Goal: Use online tool/utility: Utilize a website feature to perform a specific function

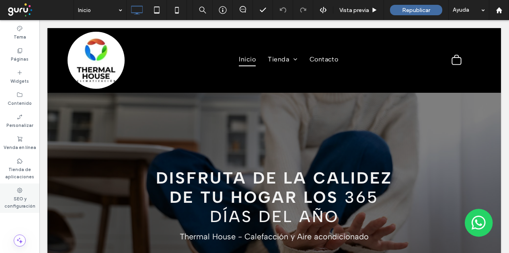
click at [21, 199] on label "SEO y configuración" at bounding box center [19, 202] width 39 height 16
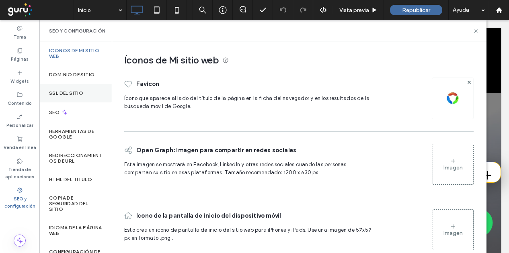
click at [78, 94] on label "SSL del sitio" at bounding box center [66, 93] width 34 height 6
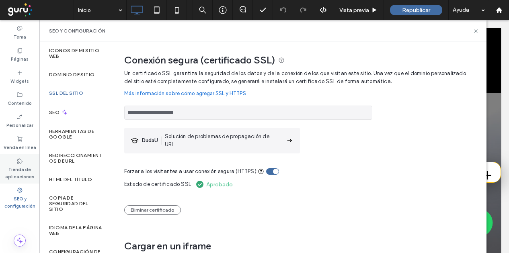
click at [16, 172] on label "Tienda de aplicaciones" at bounding box center [19, 172] width 39 height 16
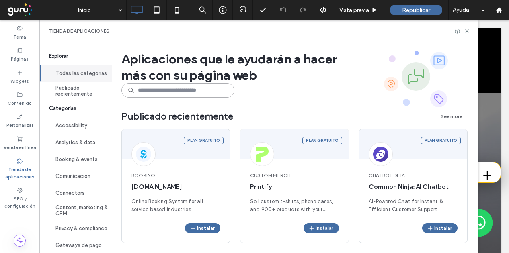
click at [174, 94] on input at bounding box center [177, 90] width 113 height 14
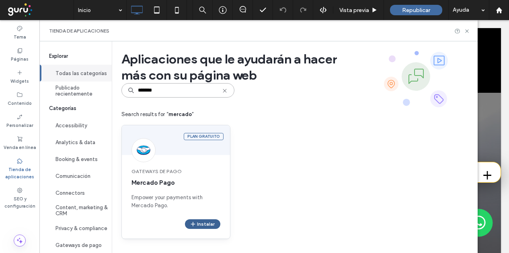
type input "*******"
click at [214, 220] on button "Instalar" at bounding box center [202, 225] width 35 height 10
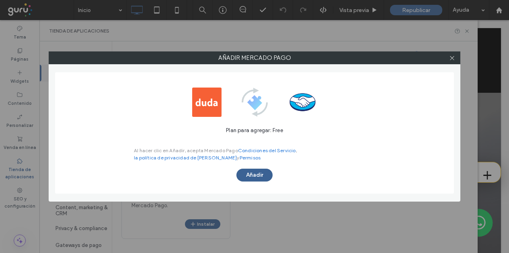
click at [256, 176] on button "Añadir" at bounding box center [254, 175] width 36 height 13
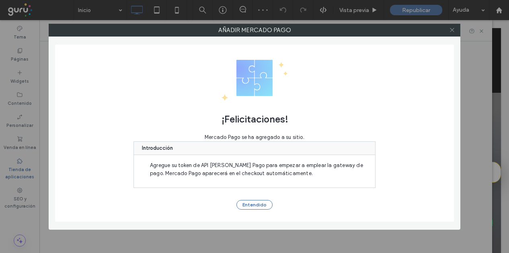
click at [453, 32] on icon at bounding box center [452, 30] width 6 height 6
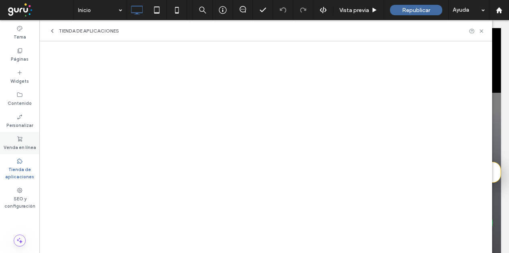
click at [18, 147] on label "Venda en línea" at bounding box center [20, 146] width 33 height 9
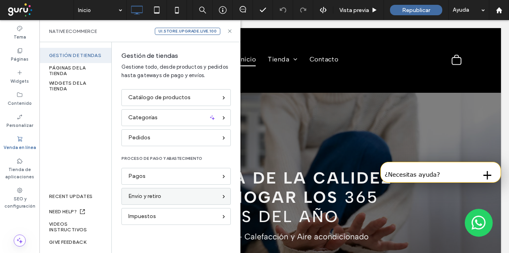
click at [172, 192] on div "Envío y retiro" at bounding box center [172, 196] width 89 height 9
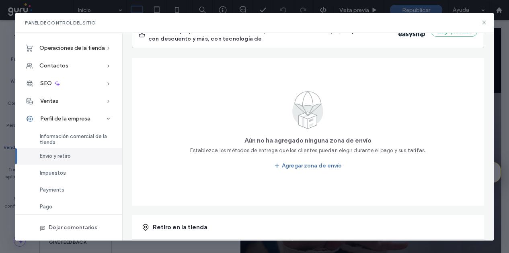
scroll to position [92, 0]
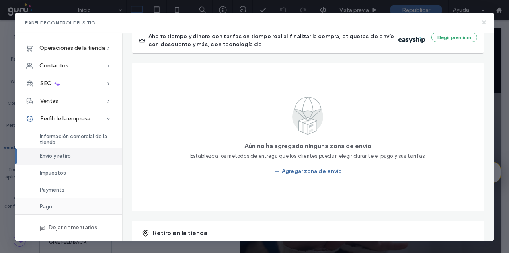
click at [65, 209] on div "Pago" at bounding box center [68, 207] width 107 height 17
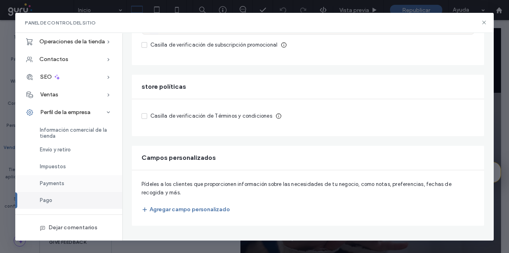
scroll to position [0, 0]
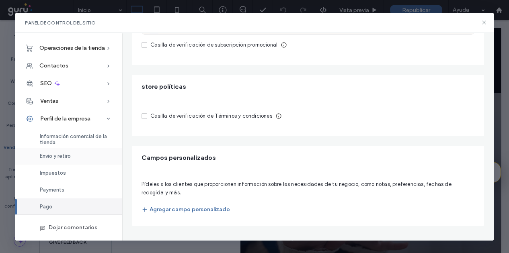
click at [72, 156] on div "Envío y retiro" at bounding box center [68, 156] width 107 height 17
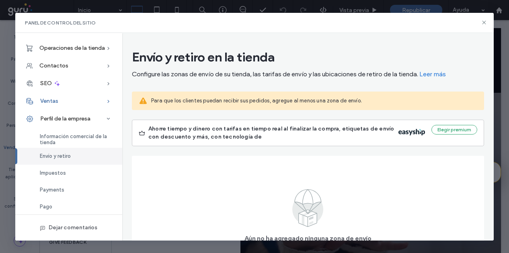
click at [69, 104] on div "Ventas" at bounding box center [68, 101] width 107 height 18
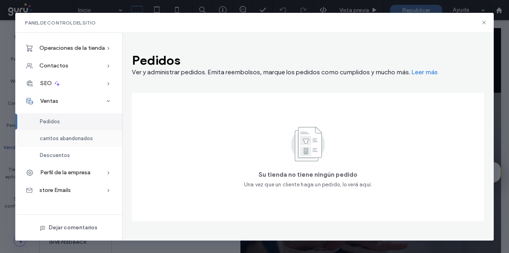
click at [65, 138] on span "carritos abandonados" at bounding box center [66, 138] width 53 height 6
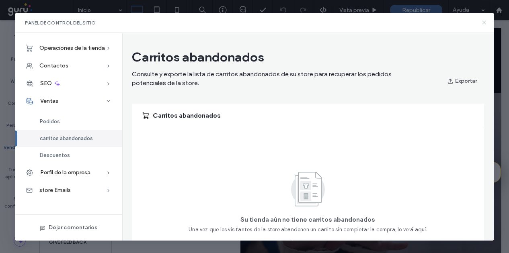
click at [483, 22] on use at bounding box center [484, 23] width 4 height 4
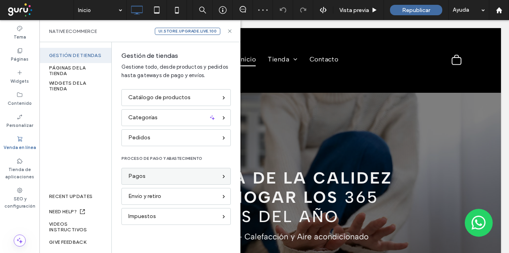
click at [184, 181] on div "Pagos" at bounding box center [172, 176] width 89 height 9
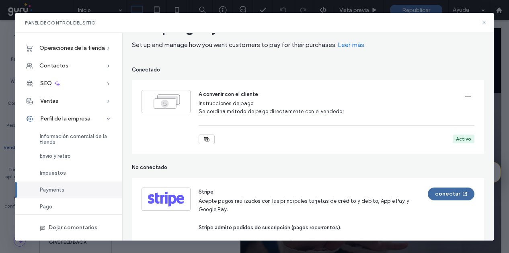
scroll to position [11, 0]
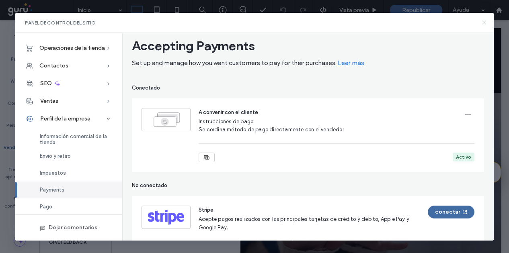
click at [484, 21] on icon at bounding box center [484, 22] width 6 height 6
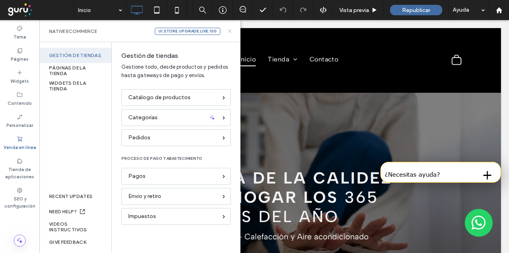
click at [229, 29] on icon at bounding box center [230, 31] width 6 height 6
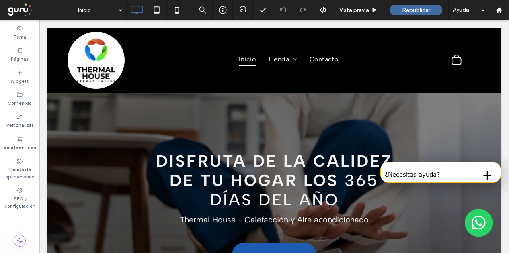
scroll to position [0, 0]
